Goal: Task Accomplishment & Management: Use online tool/utility

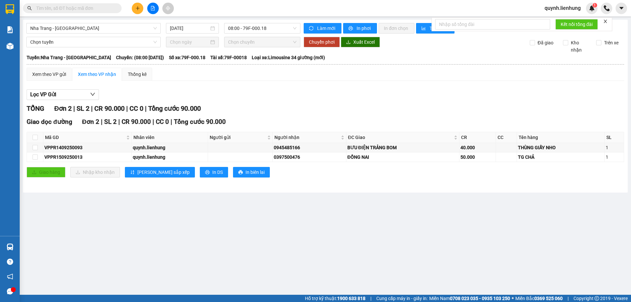
click at [90, 5] on input "text" at bounding box center [75, 8] width 78 height 7
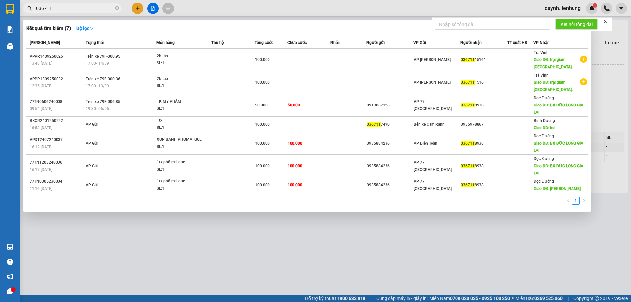
type input "036711"
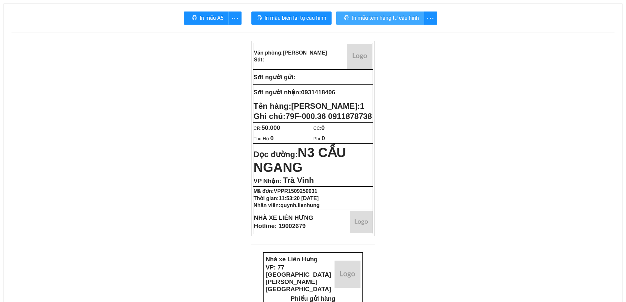
click at [363, 17] on span "In mẫu tem hàng tự cấu hình" at bounding box center [385, 18] width 67 height 8
